Goal: Check status: Check status

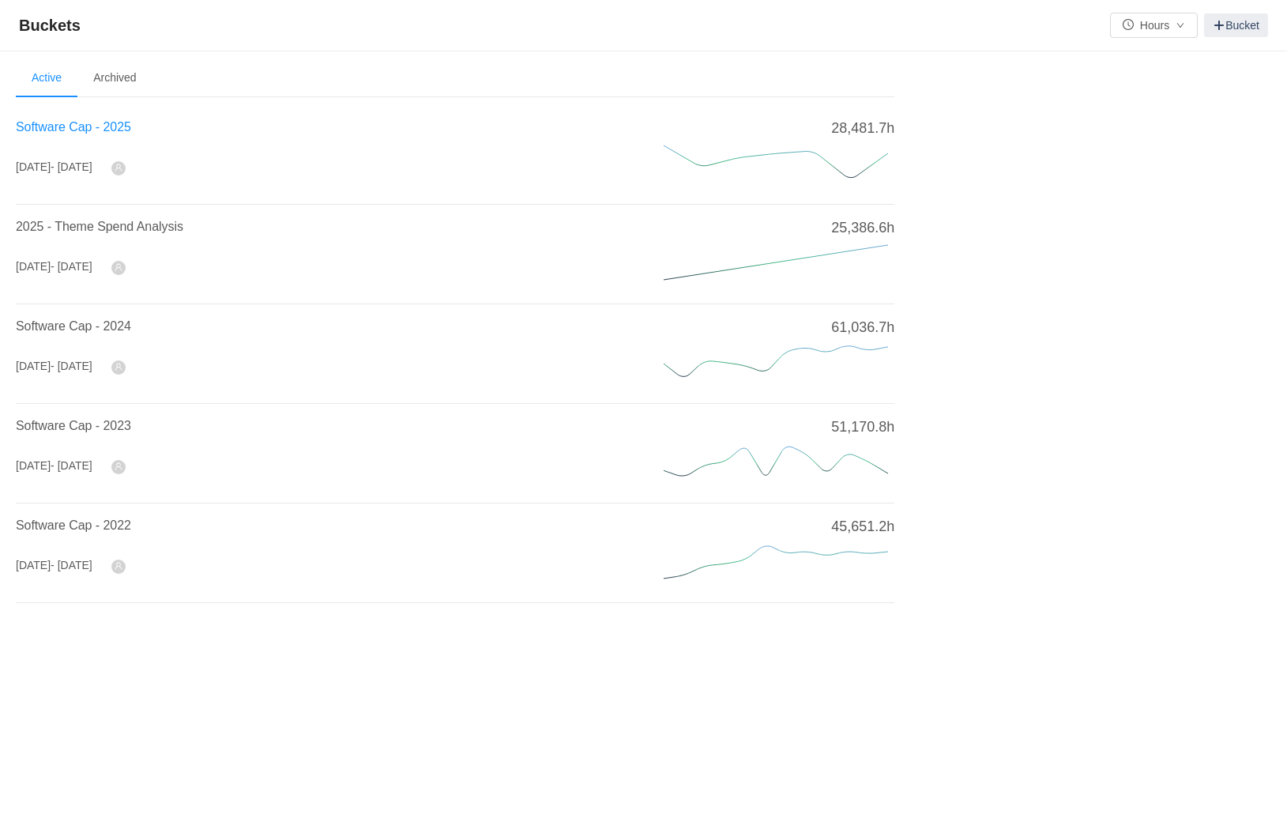
click at [93, 122] on span "Software Cap - 2025" at bounding box center [73, 126] width 115 height 13
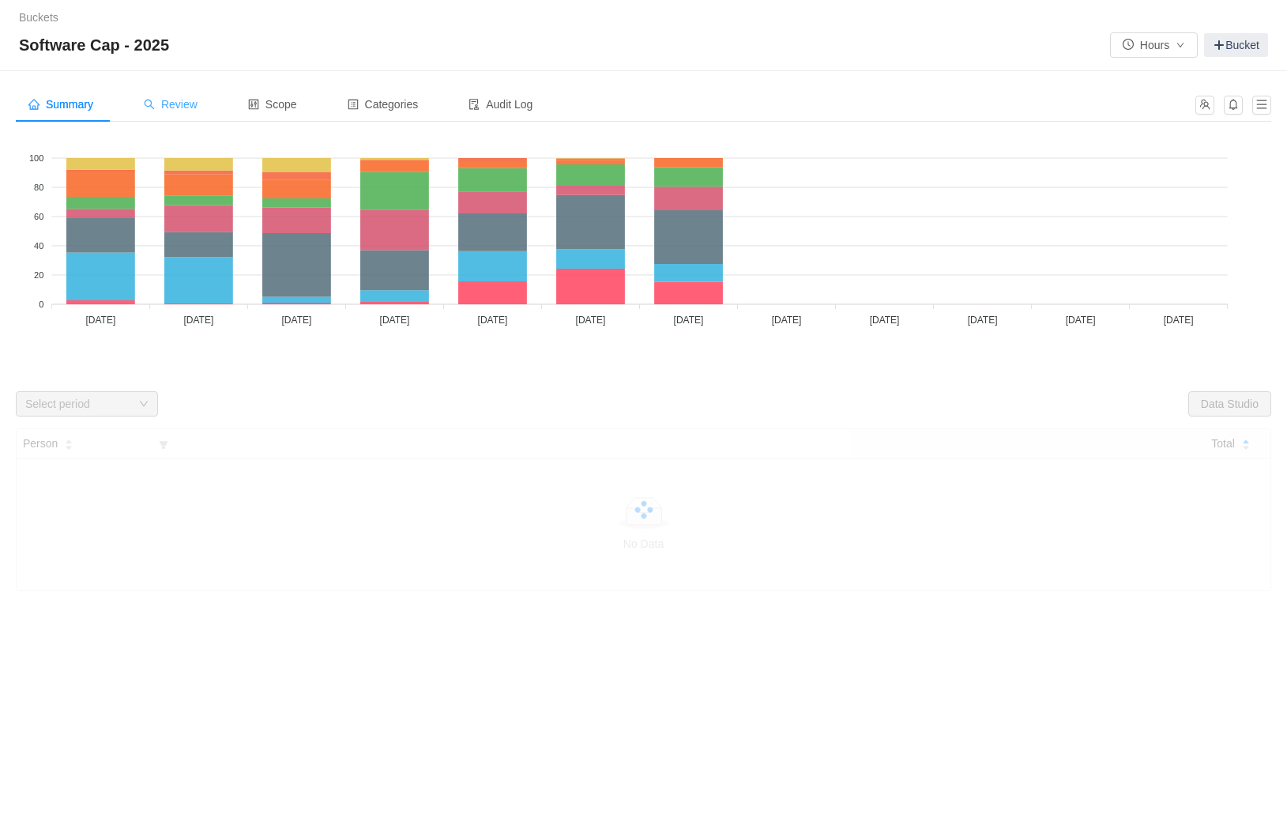
click at [185, 104] on span "Review" at bounding box center [171, 104] width 54 height 13
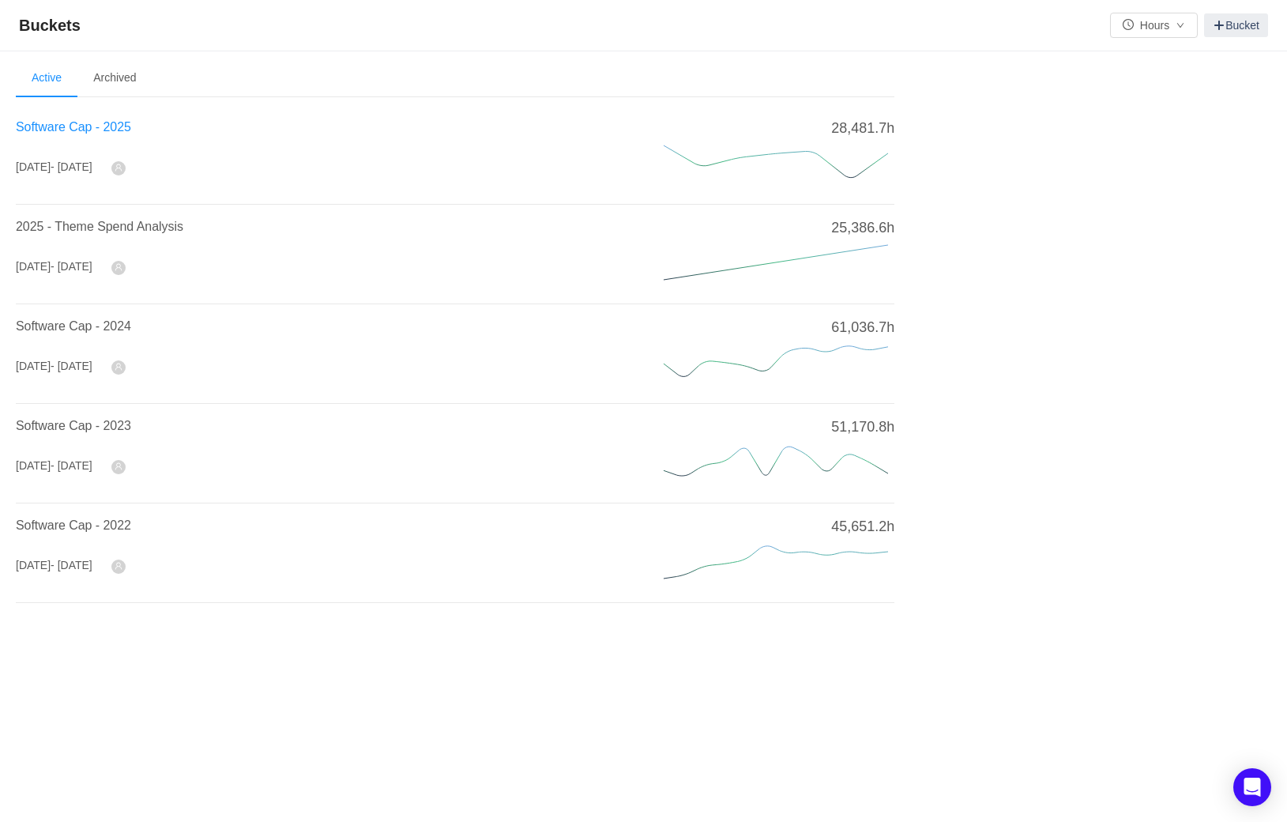
click at [104, 124] on span "Software Cap - 2025" at bounding box center [73, 126] width 115 height 13
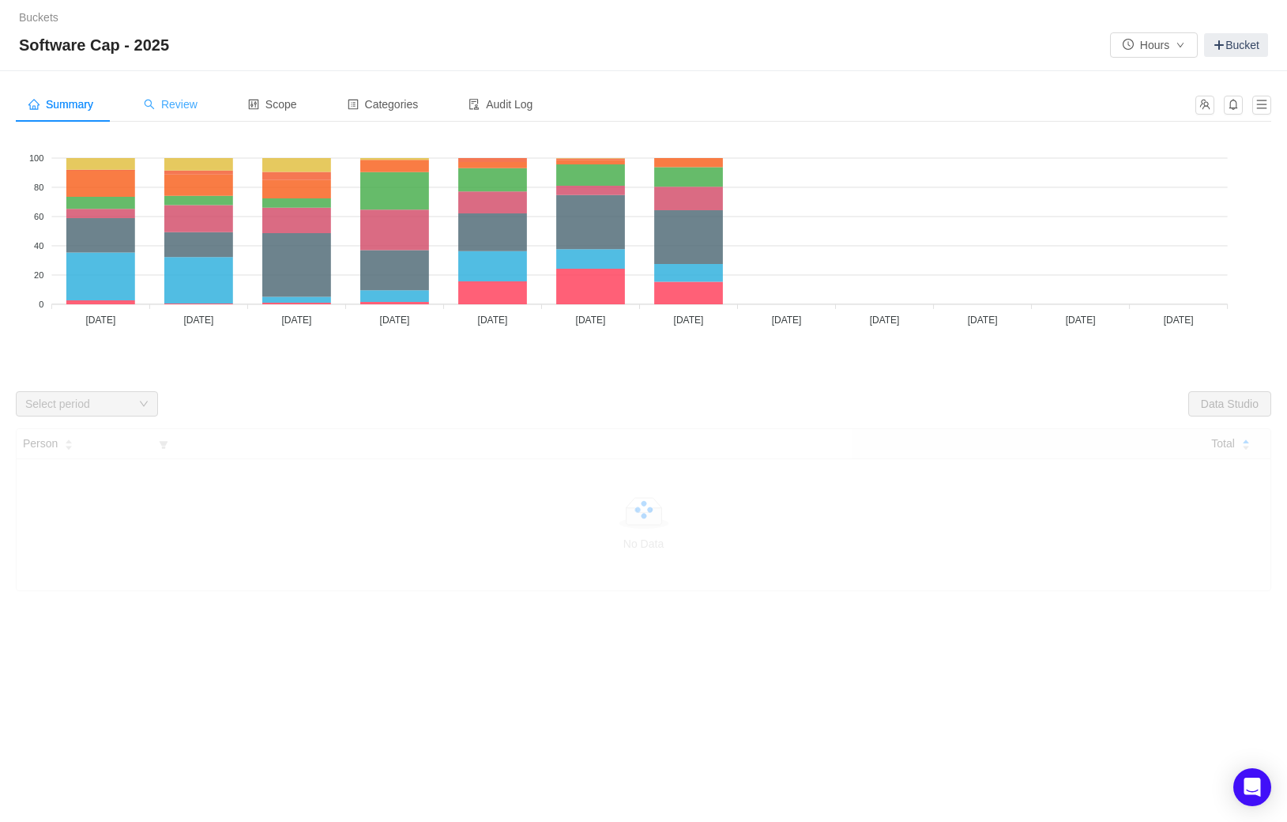
click at [155, 102] on icon "icon: search" at bounding box center [149, 104] width 11 height 11
